Goal: Transaction & Acquisition: Purchase product/service

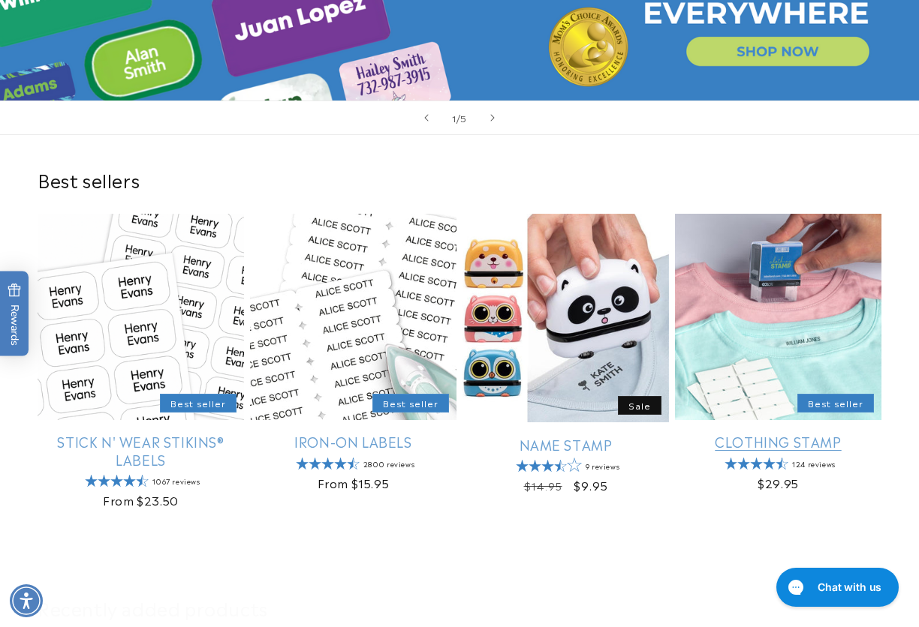
scroll to position [300, 0]
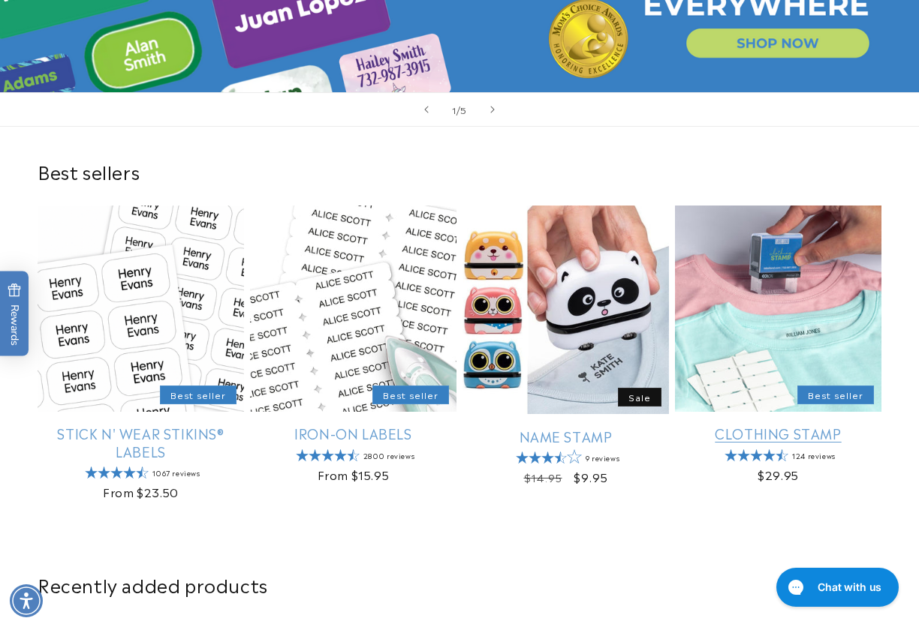
click at [790, 425] on link "Clothing Stamp" at bounding box center [778, 433] width 206 height 17
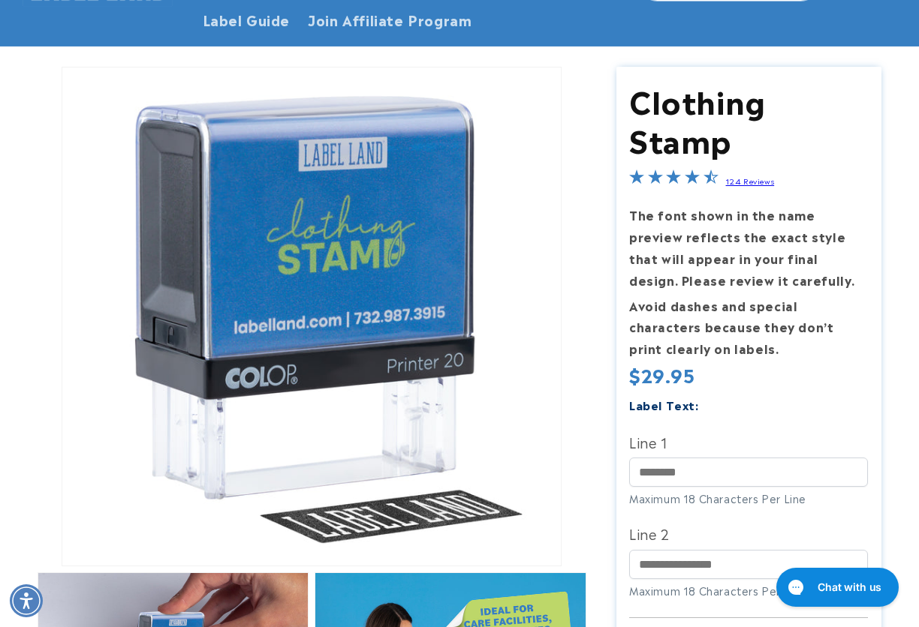
scroll to position [300, 0]
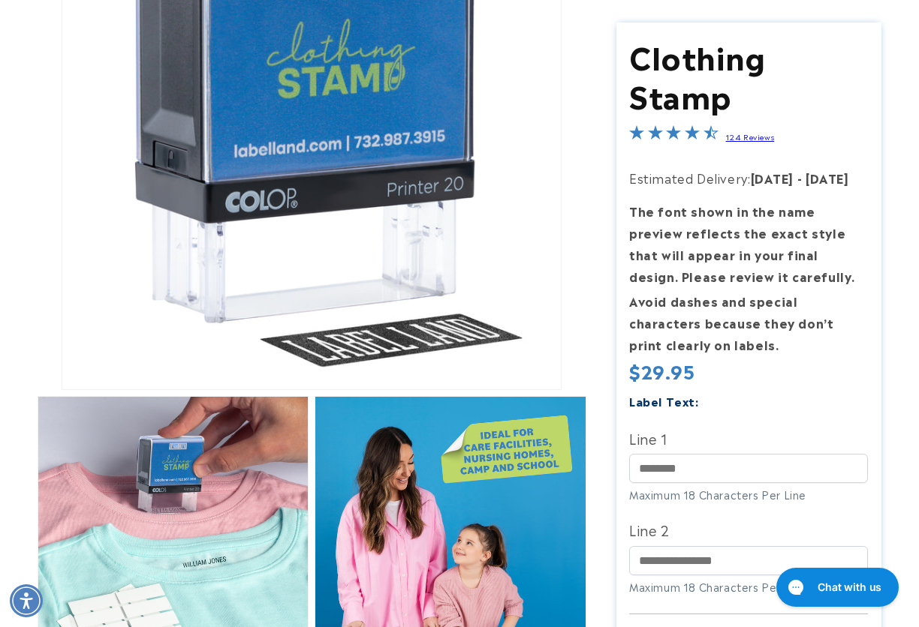
click at [660, 424] on div "Label Text: Line 1 Maximum 18 Characters Per Line Line 2" at bounding box center [748, 500] width 239 height 219
click at [641, 477] on input "Line 1" at bounding box center [748, 468] width 239 height 29
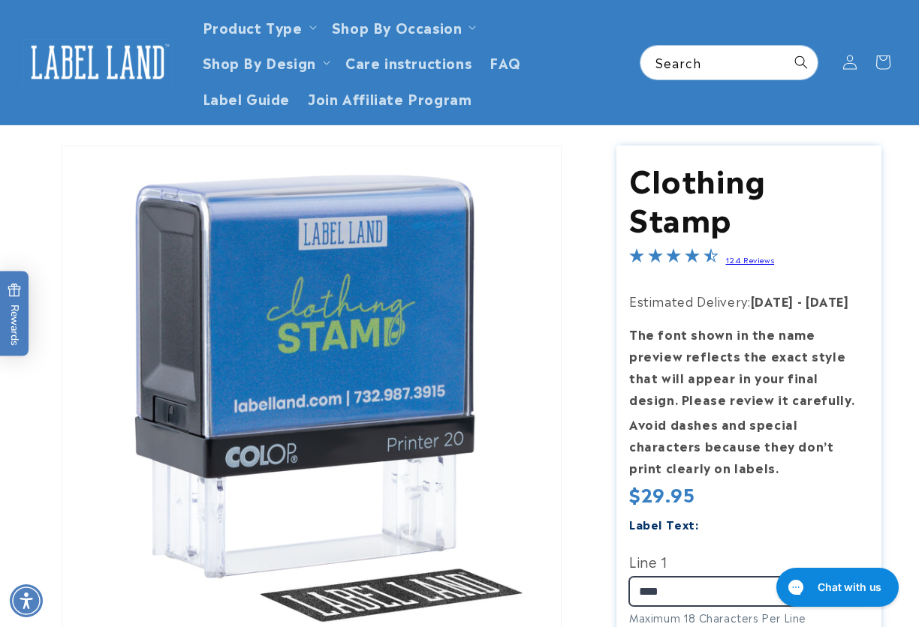
scroll to position [0, 0]
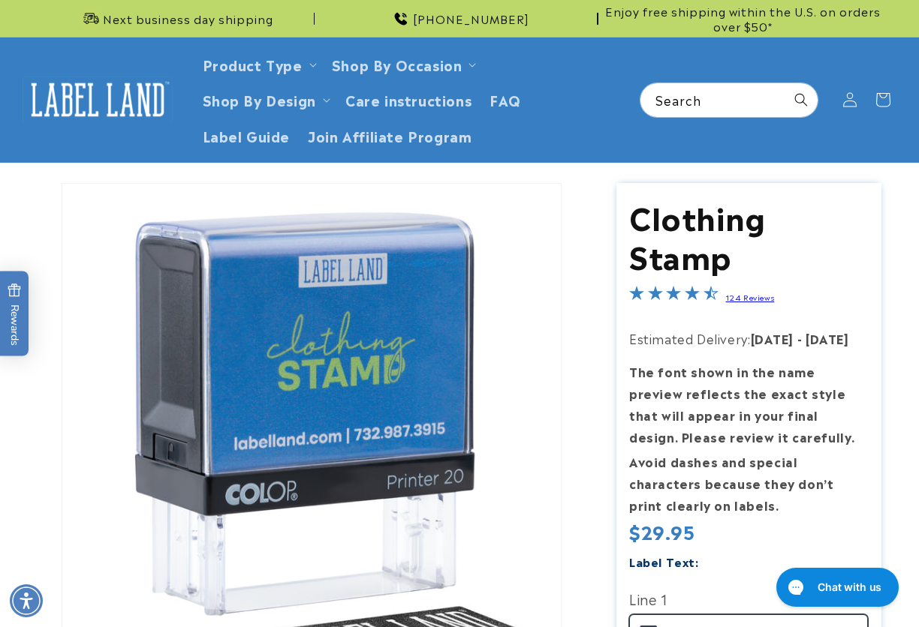
type input "****"
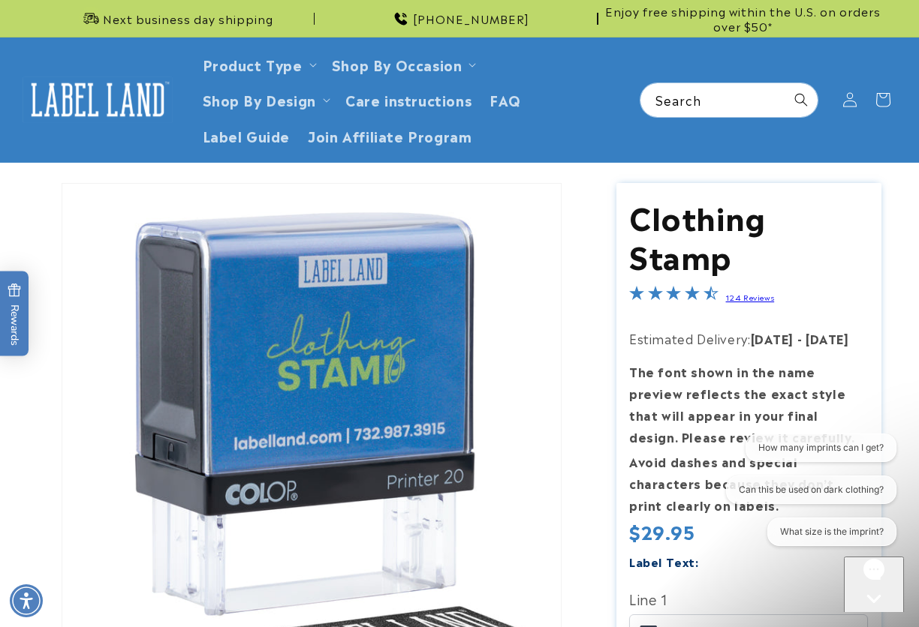
drag, startPoint x: 895, startPoint y: 220, endPoint x: 889, endPoint y: 126, distance: 94.1
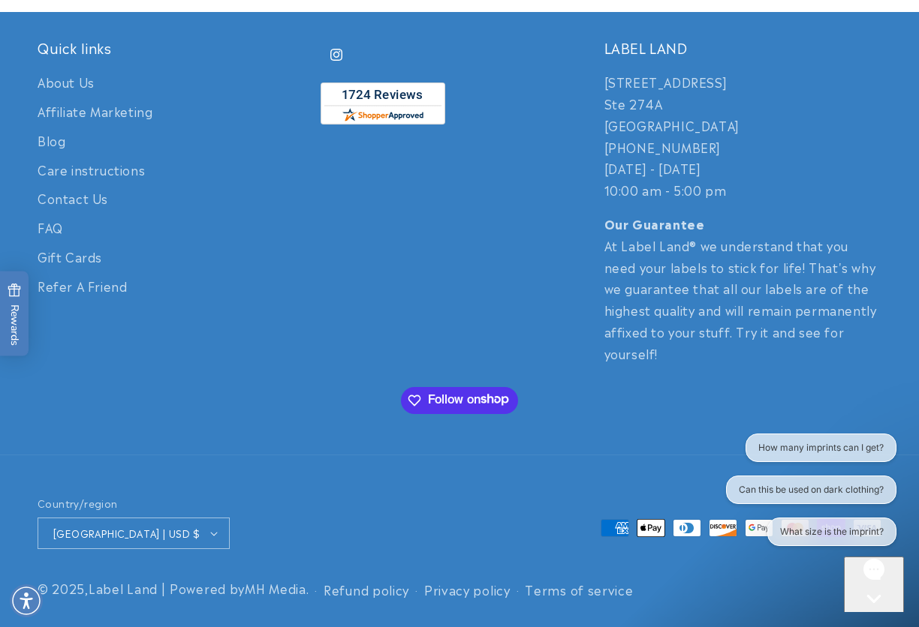
scroll to position [3284, 0]
click at [873, 618] on icon "Open gorgias live chat" at bounding box center [873, 625] width 15 height 15
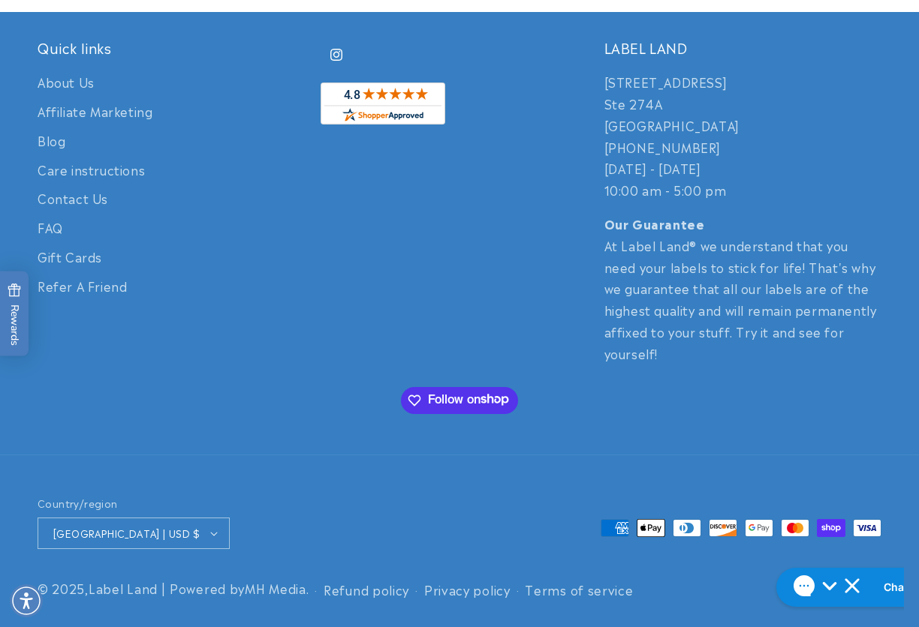
click at [719, 389] on div at bounding box center [460, 402] width 844 height 30
